Goal: Check status: Check status

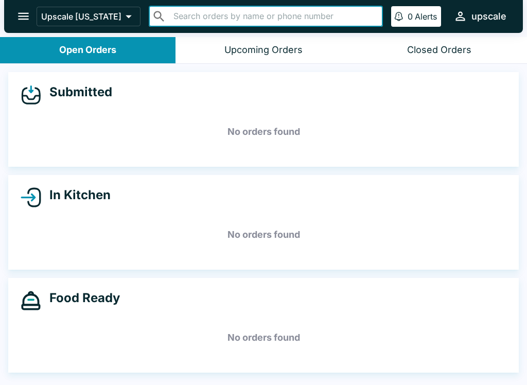
click at [421, 137] on h5 "No orders found" at bounding box center [264, 131] width 486 height 37
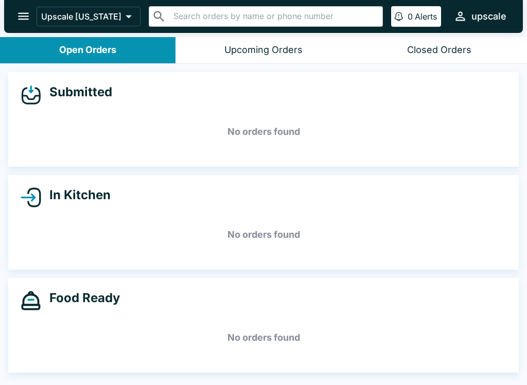
click at [429, 53] on div "Closed Orders" at bounding box center [439, 50] width 64 height 12
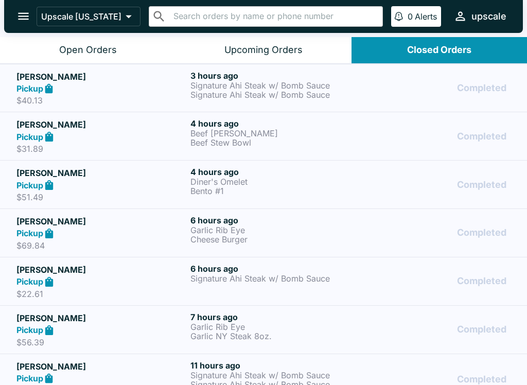
click at [159, 81] on h5 "[PERSON_NAME]" at bounding box center [101, 76] width 170 height 12
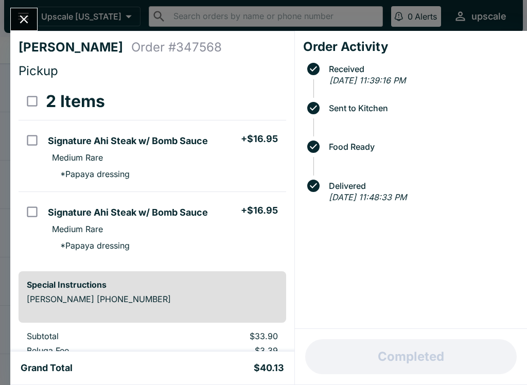
click at [21, 17] on icon "Close" at bounding box center [24, 19] width 14 height 14
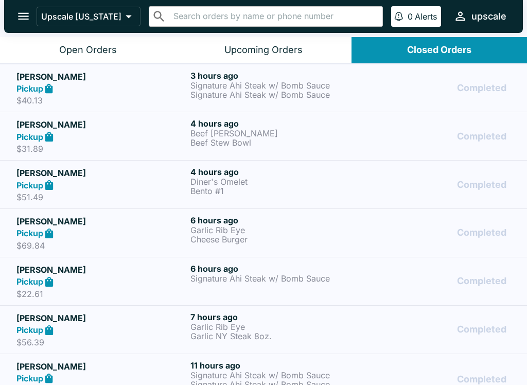
click at [244, 89] on p "Signature Ahi Steak w/ Bomb Sauce" at bounding box center [275, 85] width 170 height 9
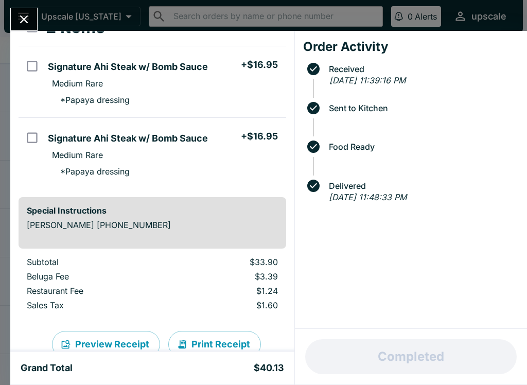
scroll to position [78, 0]
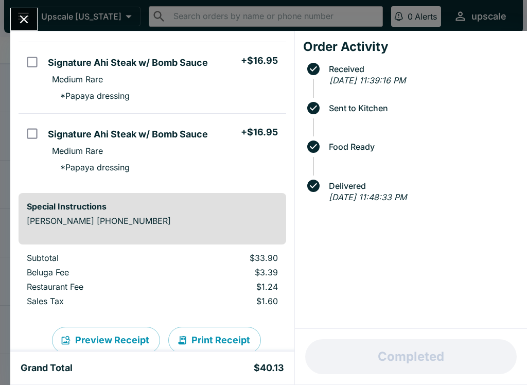
click at [24, 17] on icon "Close" at bounding box center [24, 19] width 14 height 14
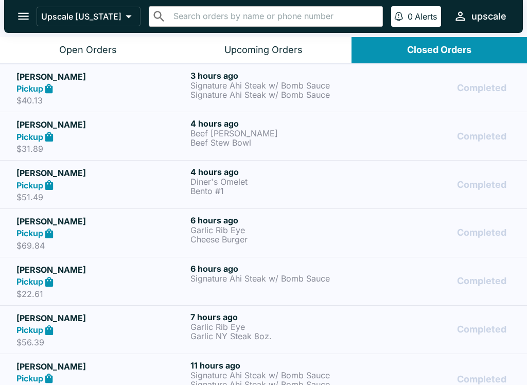
click at [229, 130] on p "Beef [PERSON_NAME]" at bounding box center [275, 133] width 170 height 9
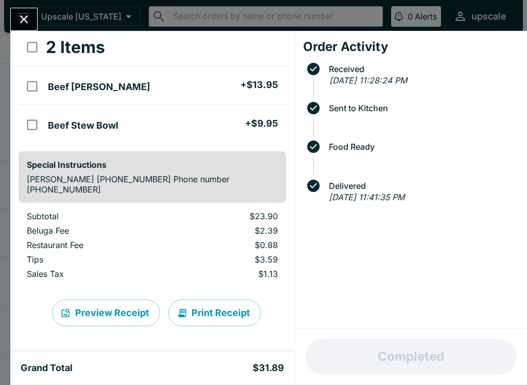
scroll to position [54, 0]
click at [27, 12] on icon "Close" at bounding box center [24, 19] width 14 height 14
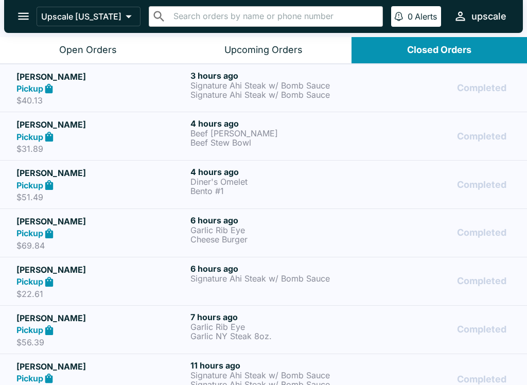
click at [215, 182] on p "Diner's Omelet" at bounding box center [275, 181] width 170 height 9
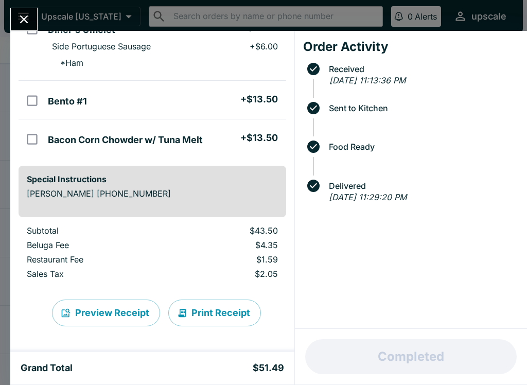
scroll to position [111, 0]
click at [20, 19] on icon "Close" at bounding box center [24, 19] width 14 height 14
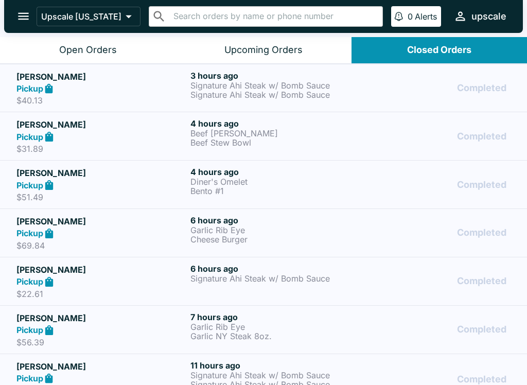
click at [228, 233] on p "Garlic Rib Eye" at bounding box center [275, 229] width 170 height 9
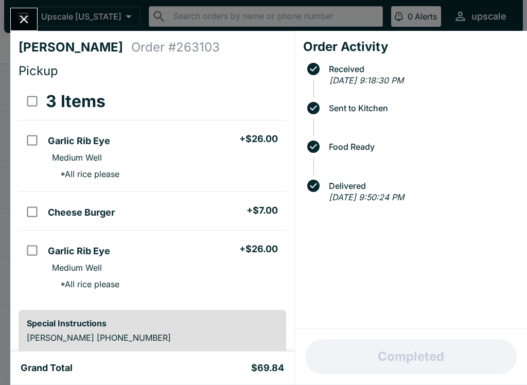
click at [21, 17] on icon "Close" at bounding box center [24, 19] width 14 height 14
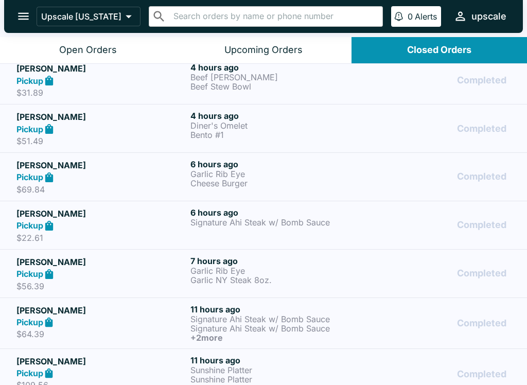
scroll to position [70, 0]
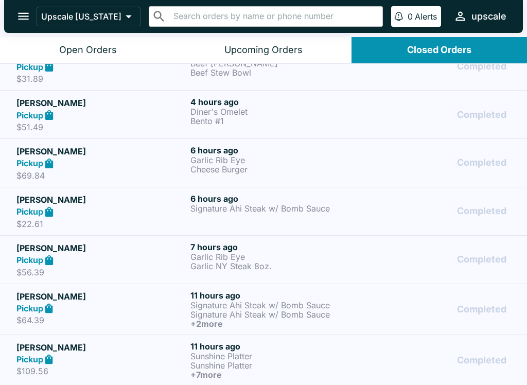
click at [200, 210] on p "Signature Ahi Steak w/ Bomb Sauce" at bounding box center [275, 208] width 170 height 9
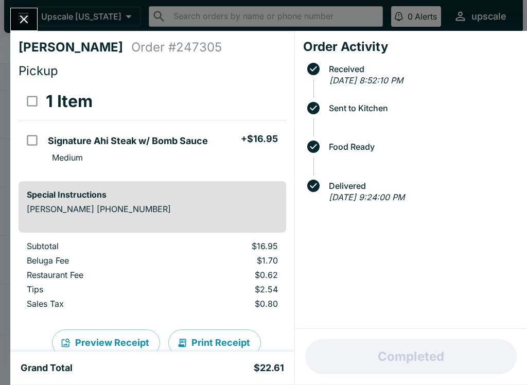
click at [210, 203] on div "Special Instructions [PERSON_NAME] [PHONE_NUMBER]" at bounding box center [153, 206] width 268 height 51
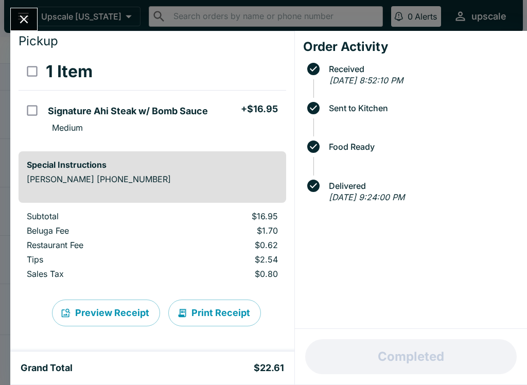
scroll to position [30, 0]
click at [19, 13] on icon "Close" at bounding box center [24, 19] width 14 height 14
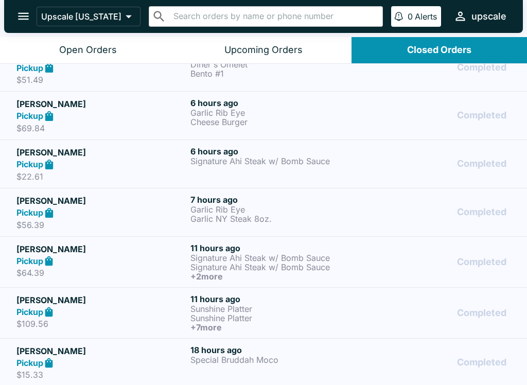
scroll to position [118, 0]
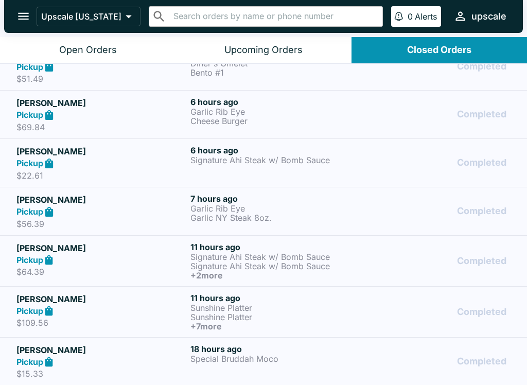
click at [247, 210] on p "Garlic Rib Eye" at bounding box center [275, 208] width 170 height 9
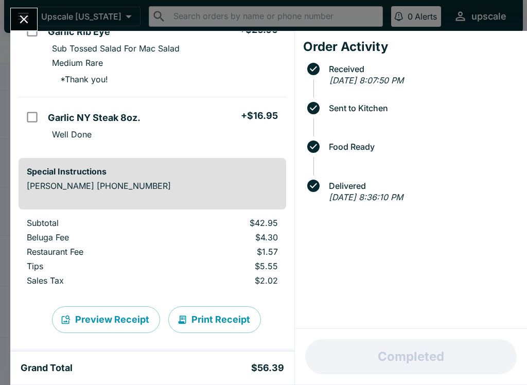
scroll to position [108, 0]
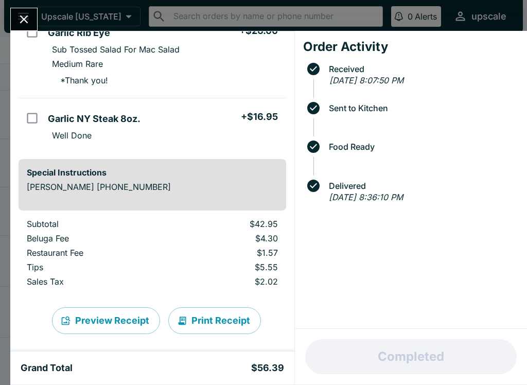
click at [26, 17] on icon "Close" at bounding box center [24, 19] width 8 height 8
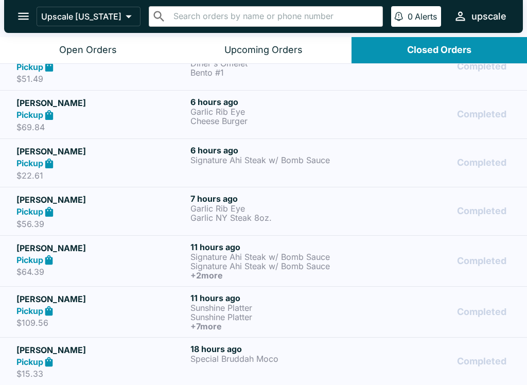
click at [282, 255] on p "Signature Ahi Steak w/ Bomb Sauce" at bounding box center [275, 256] width 170 height 9
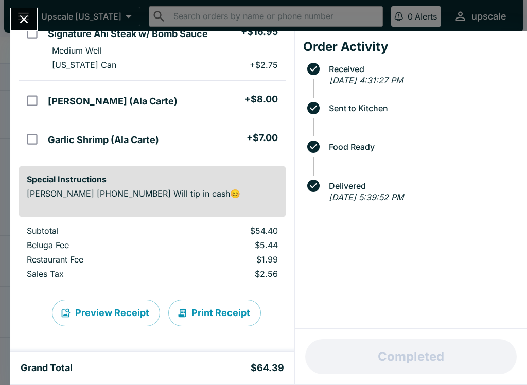
scroll to position [174, 0]
click at [21, 17] on icon "Close" at bounding box center [24, 19] width 14 height 14
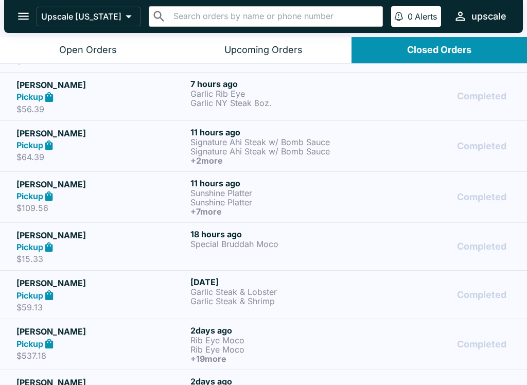
scroll to position [235, 0]
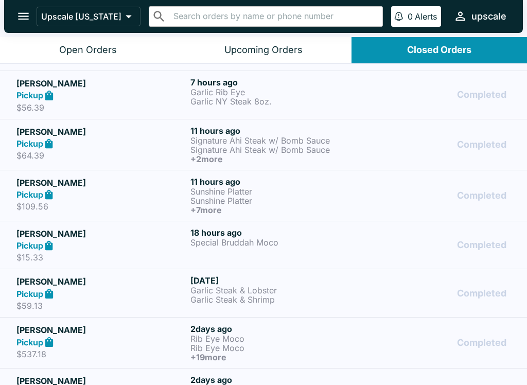
click at [254, 197] on p "Sunshine Platter" at bounding box center [275, 200] width 170 height 9
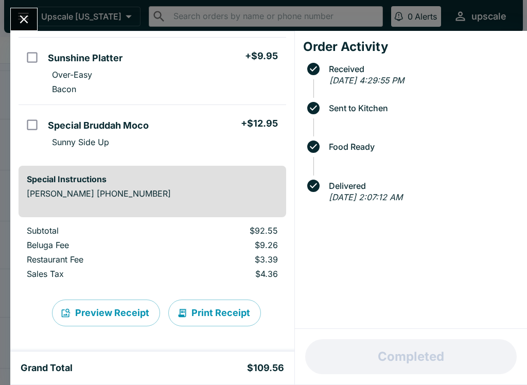
scroll to position [555, 0]
click at [16, 17] on button "Close" at bounding box center [24, 19] width 26 height 22
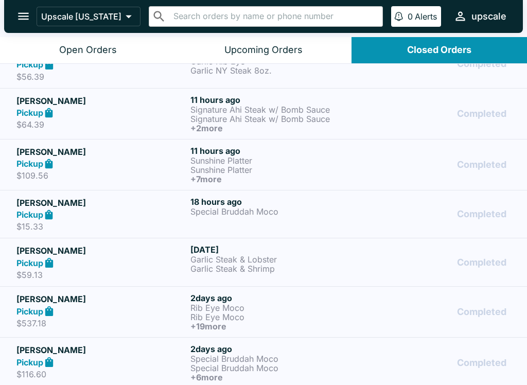
scroll to position [280, 0]
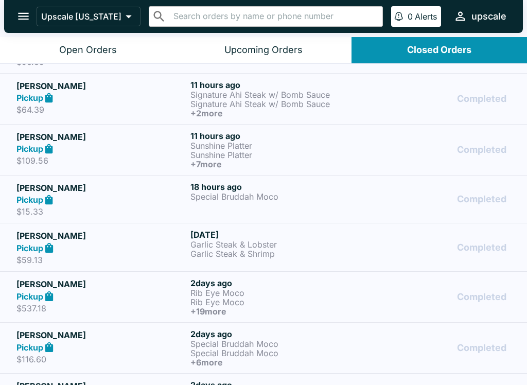
click at [248, 198] on p "Special Bruddah Moco" at bounding box center [275, 196] width 170 height 9
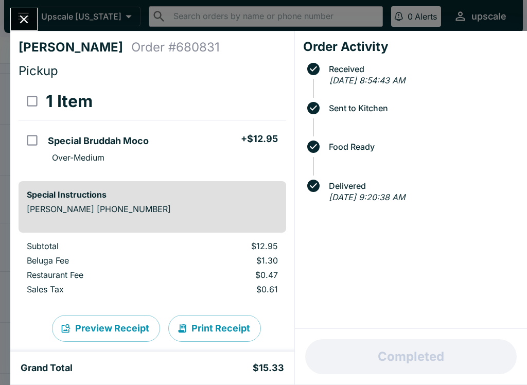
click at [30, 23] on icon "Close" at bounding box center [24, 19] width 14 height 14
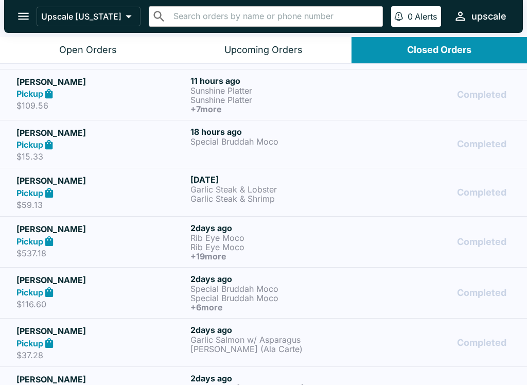
scroll to position [361, 0]
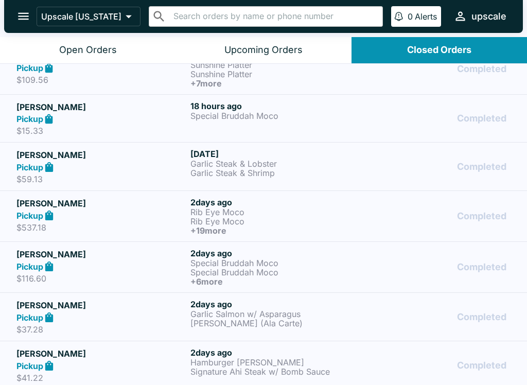
click at [258, 221] on p "Rib Eye Moco" at bounding box center [275, 221] width 170 height 9
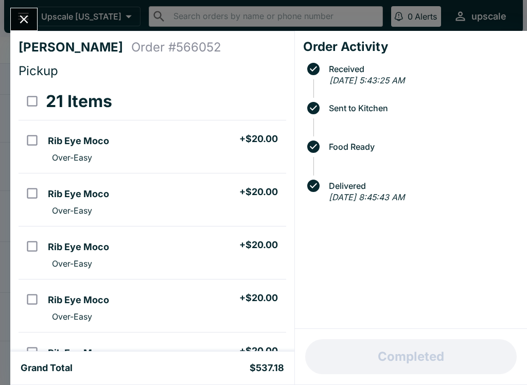
click at [20, 17] on icon "Close" at bounding box center [24, 19] width 14 height 14
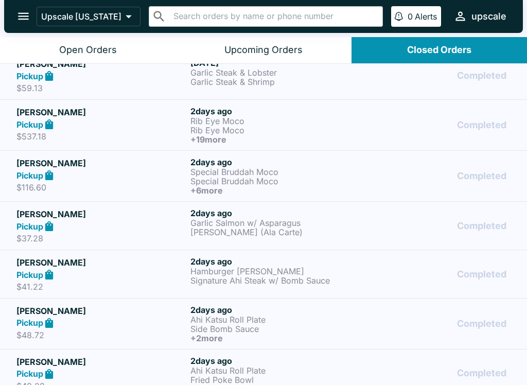
scroll to position [452, 0]
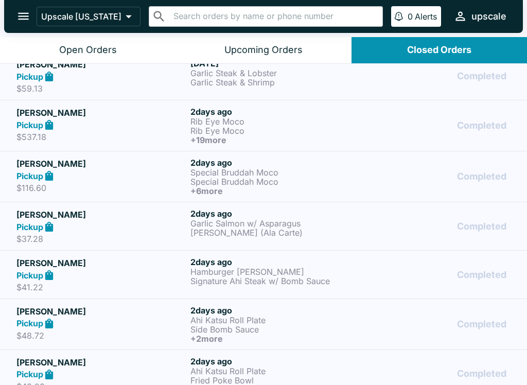
click at [282, 171] on p "Special Bruddah Moco" at bounding box center [275, 172] width 170 height 9
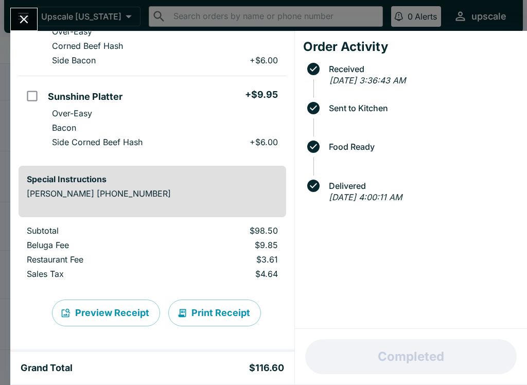
scroll to position [444, 0]
click at [22, 23] on icon "Close" at bounding box center [24, 19] width 14 height 14
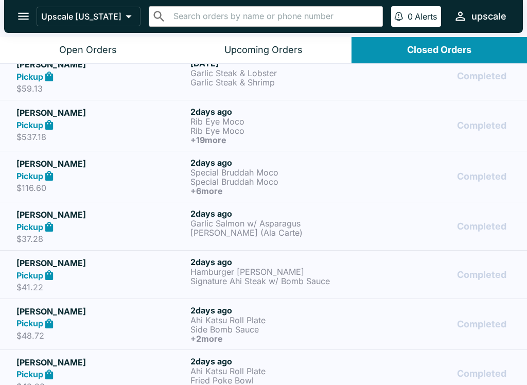
click at [213, 223] on p "Garlic Salmon w/ Asparagus" at bounding box center [275, 223] width 170 height 9
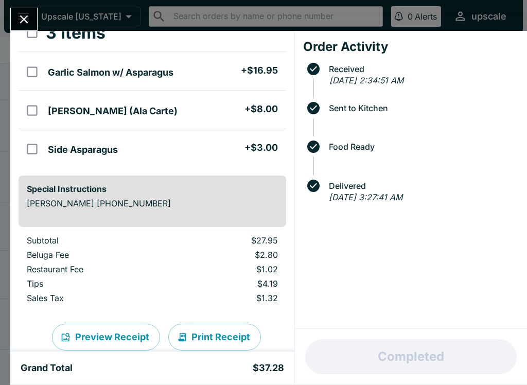
scroll to position [77, 0]
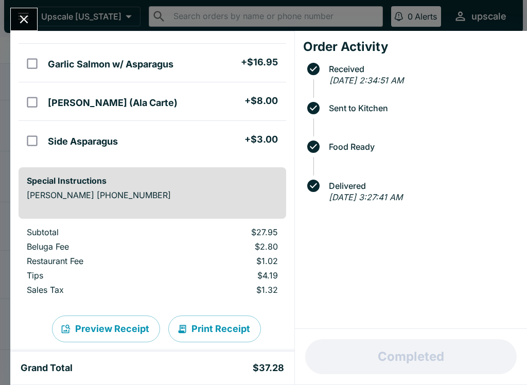
click at [20, 17] on icon "Close" at bounding box center [24, 19] width 14 height 14
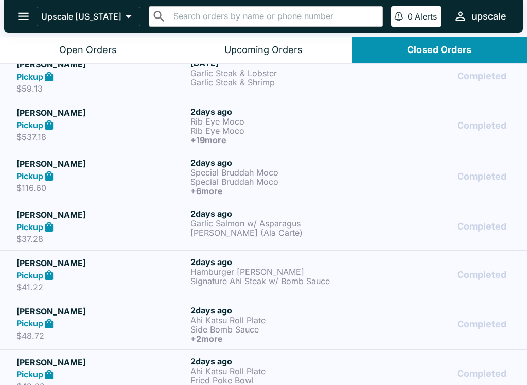
click at [101, 47] on div "Open Orders" at bounding box center [88, 50] width 58 height 12
